Goal: Find specific page/section: Find specific page/section

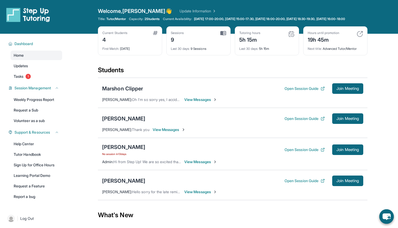
click at [290, 37] on img at bounding box center [291, 34] width 6 height 6
click at [259, 35] on div "Tutoring hours" at bounding box center [249, 33] width 21 height 4
click at [248, 35] on div "Tutoring hours" at bounding box center [249, 33] width 21 height 4
click at [41, 71] on link "Updates" at bounding box center [37, 65] width 52 height 9
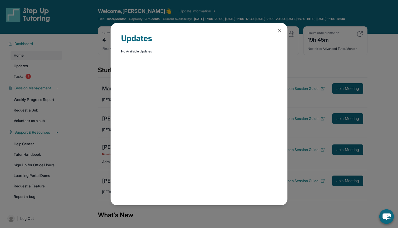
click at [278, 27] on div "Updates No Available Updates" at bounding box center [199, 114] width 177 height 182
click at [278, 28] on icon at bounding box center [279, 30] width 5 height 5
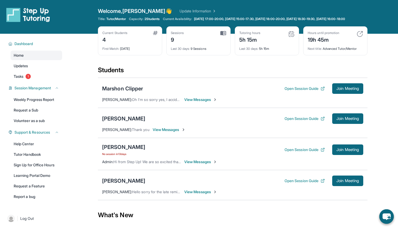
click at [41, 65] on div "Home Updates Tasks 1" at bounding box center [37, 66] width 52 height 31
click at [41, 70] on link "Updates" at bounding box center [37, 65] width 52 height 9
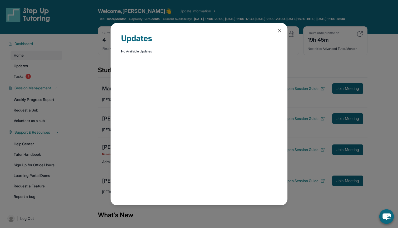
click at [273, 30] on div "Updates No Available Updates" at bounding box center [199, 114] width 177 height 182
click at [284, 32] on div "Updates No Available Updates" at bounding box center [199, 114] width 177 height 182
click at [279, 29] on icon at bounding box center [279, 30] width 5 height 5
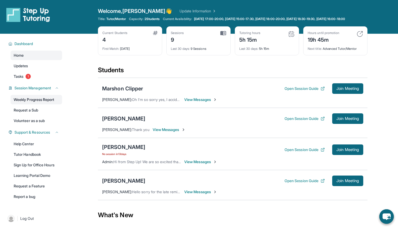
click at [42, 104] on link "Weekly Progress Report" at bounding box center [37, 99] width 52 height 9
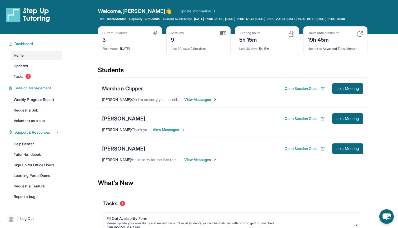
scroll to position [42, 0]
